Goal: Task Accomplishment & Management: Manage account settings

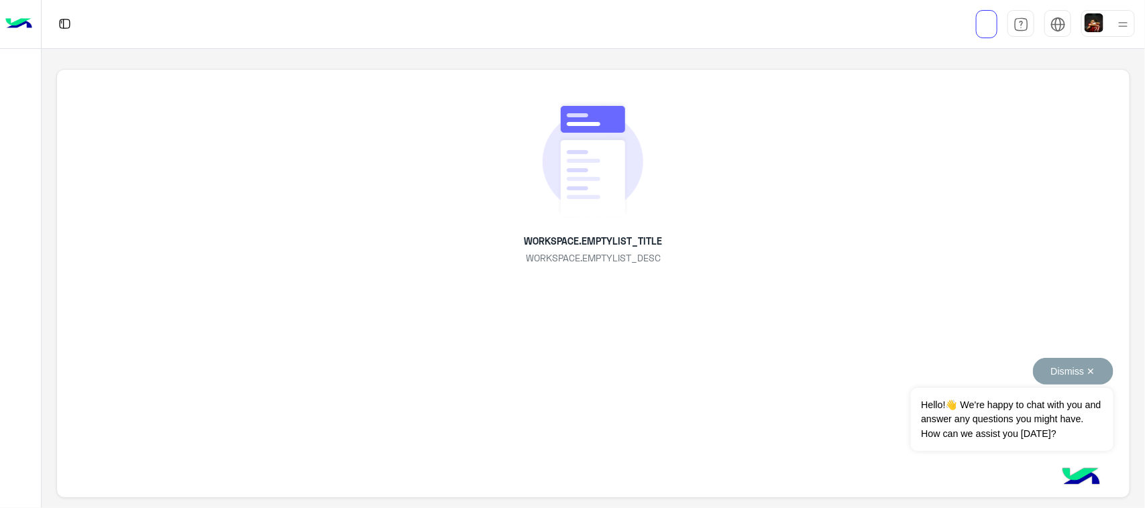
click at [1085, 367] on button "Dismiss ✕" at bounding box center [1073, 371] width 80 height 27
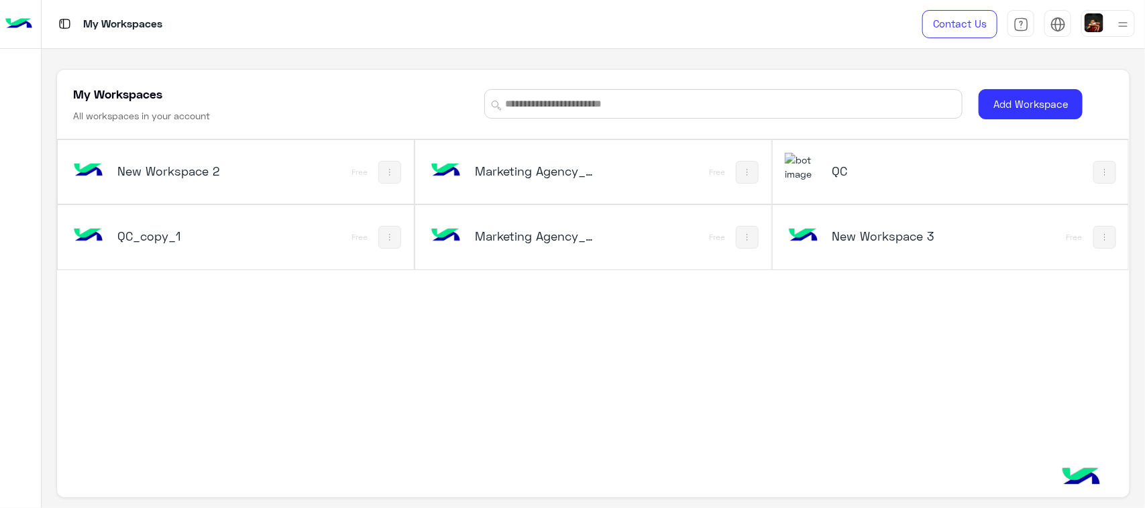
click at [1117, 17] on img at bounding box center [1123, 24] width 17 height 17
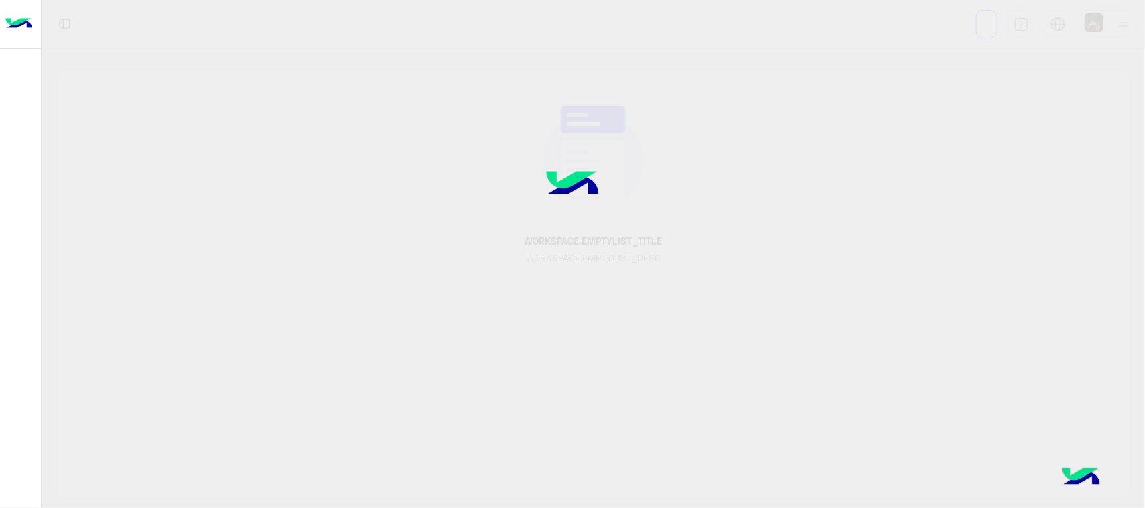
click at [1104, 25] on div at bounding box center [572, 253] width 1145 height 509
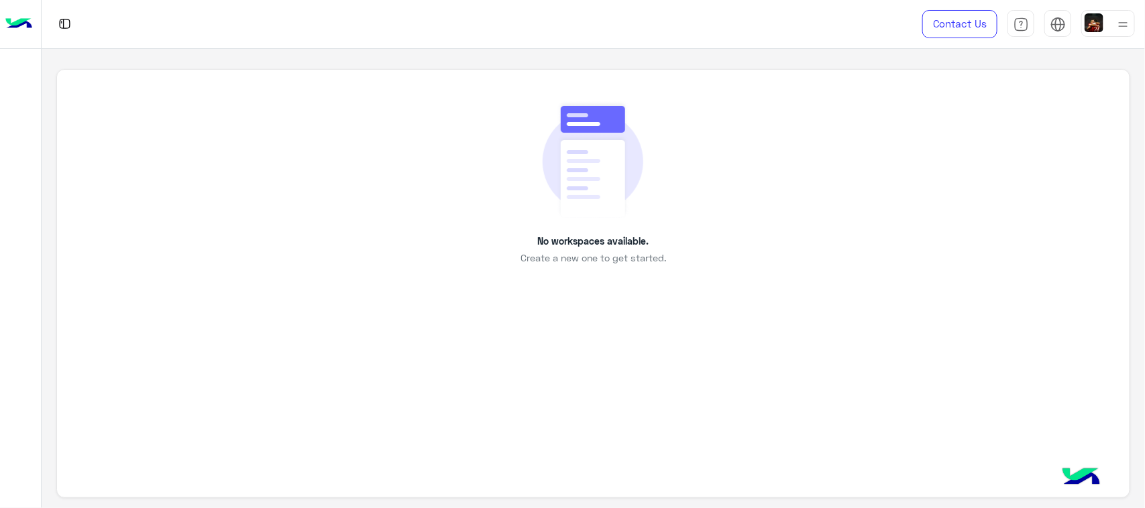
click at [1104, 25] on img at bounding box center [1094, 22] width 19 height 19
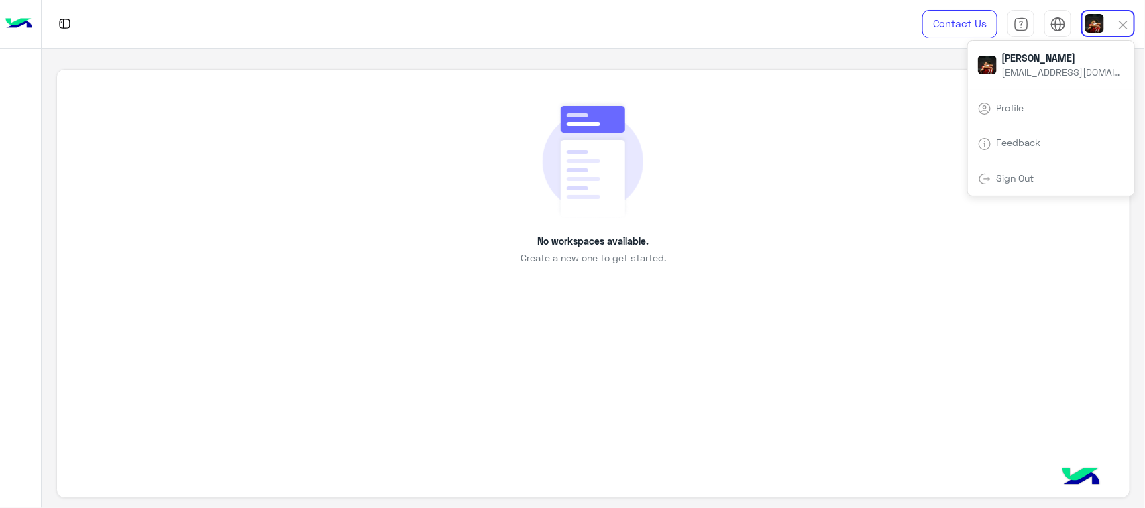
click at [1026, 181] on link "Sign Out" at bounding box center [1016, 177] width 38 height 11
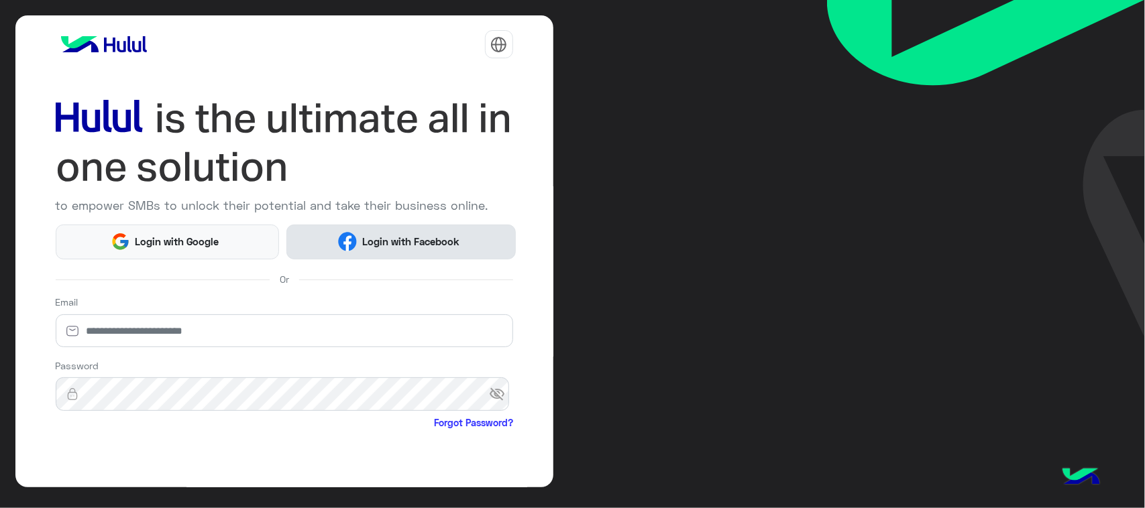
click at [371, 232] on button "Login with Facebook" at bounding box center [400, 242] width 229 height 35
